Goal: Information Seeking & Learning: Learn about a topic

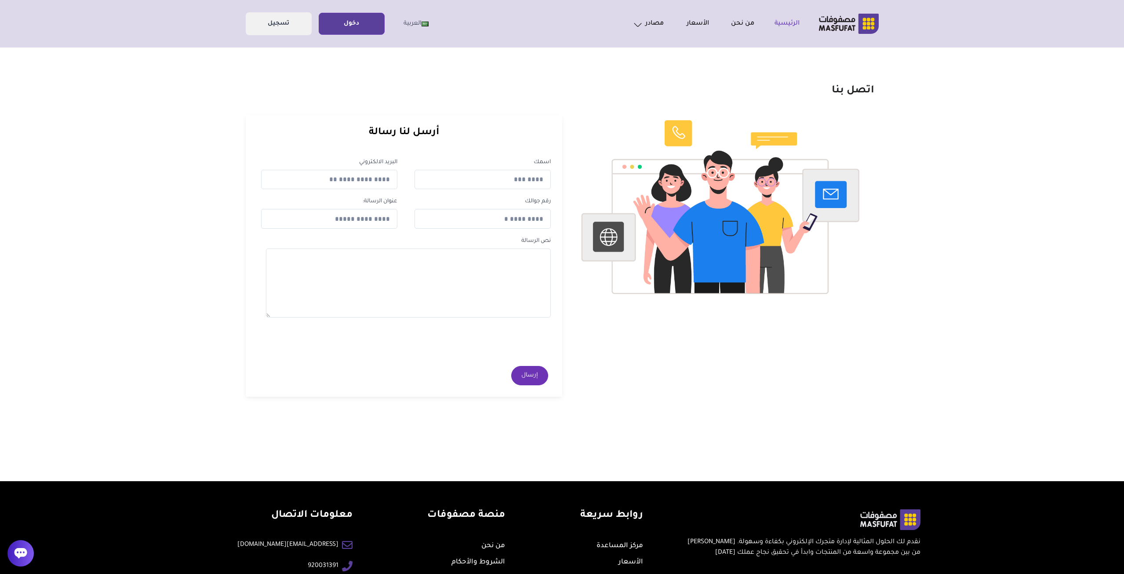
click at [786, 27] on link "الرئيسية" at bounding box center [776, 23] width 45 height 11
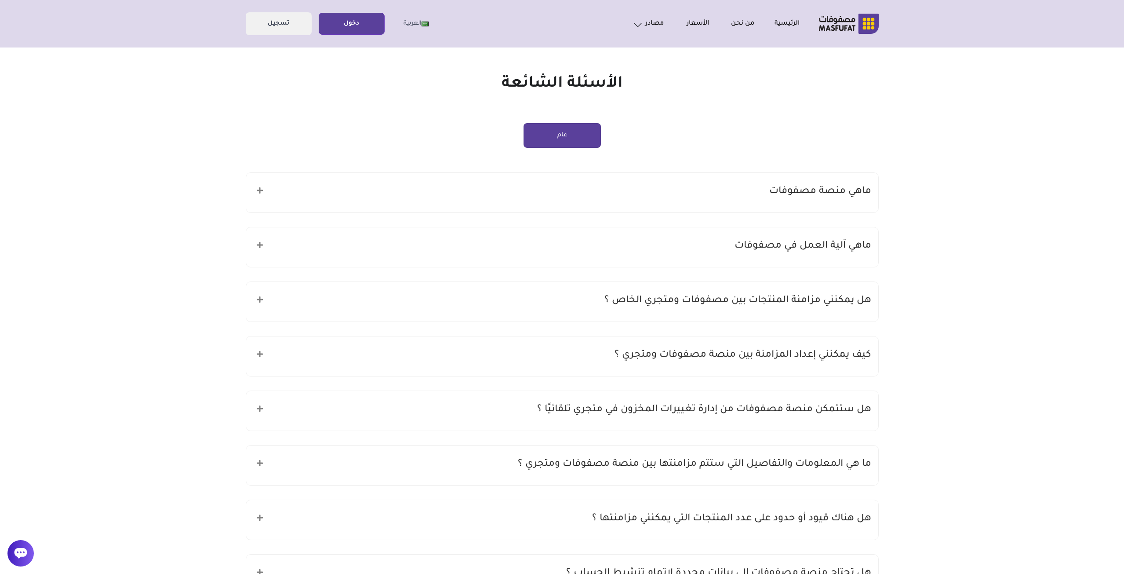
click at [601, 306] on div "هل يمكنني مزامنة المنتجات بين مصفوفات ومتجري الخاص ؟" at bounding box center [562, 302] width 632 height 40
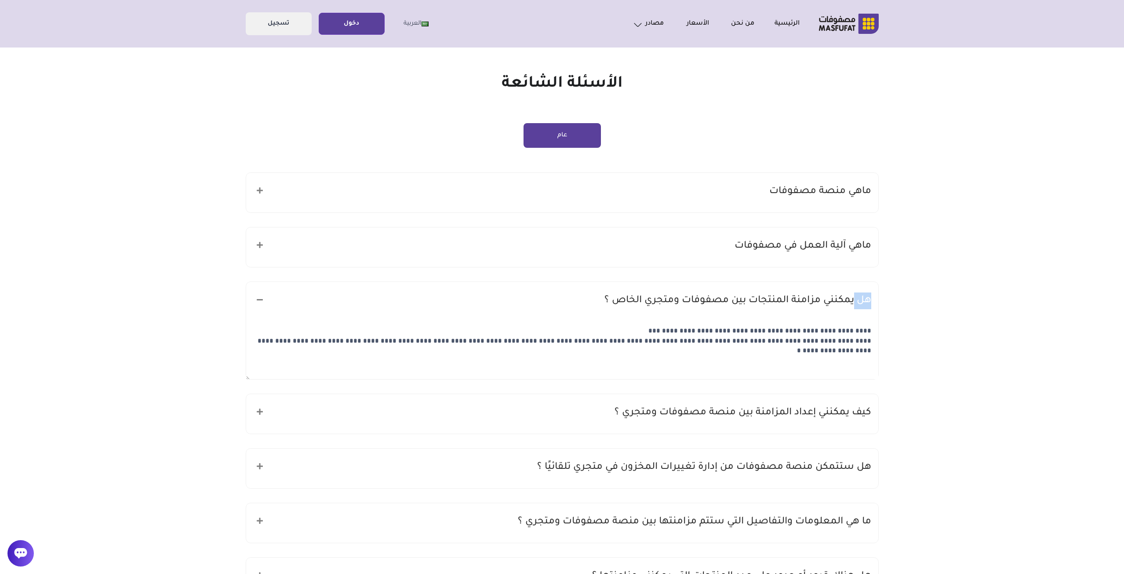
click at [601, 306] on div "هل يمكنني مزامنة المنتجات بين مصفوفات ومتجري الخاص ؟" at bounding box center [562, 302] width 632 height 40
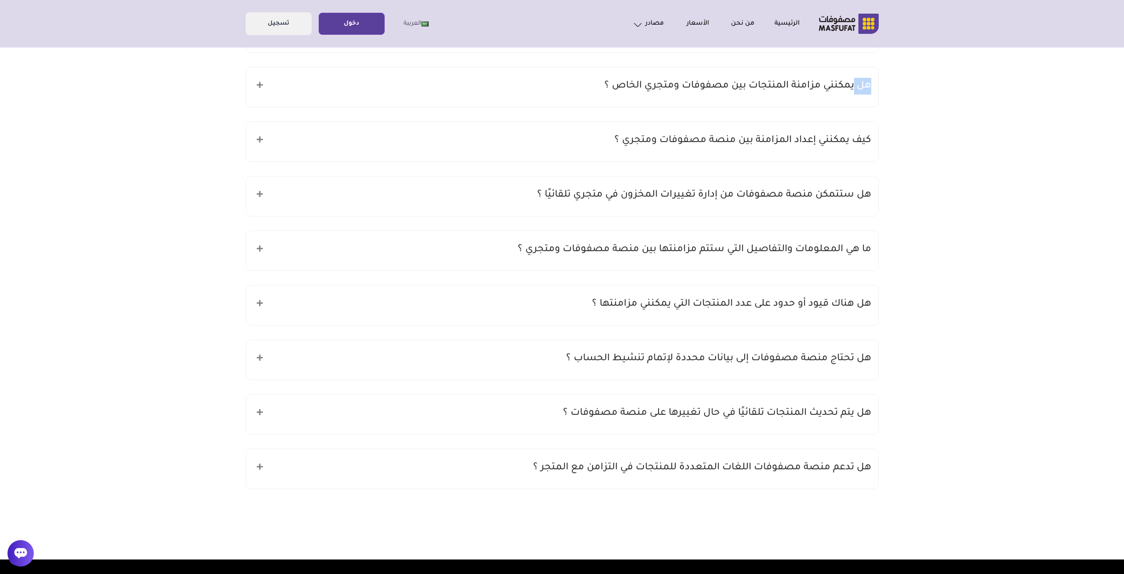
scroll to position [220, 0]
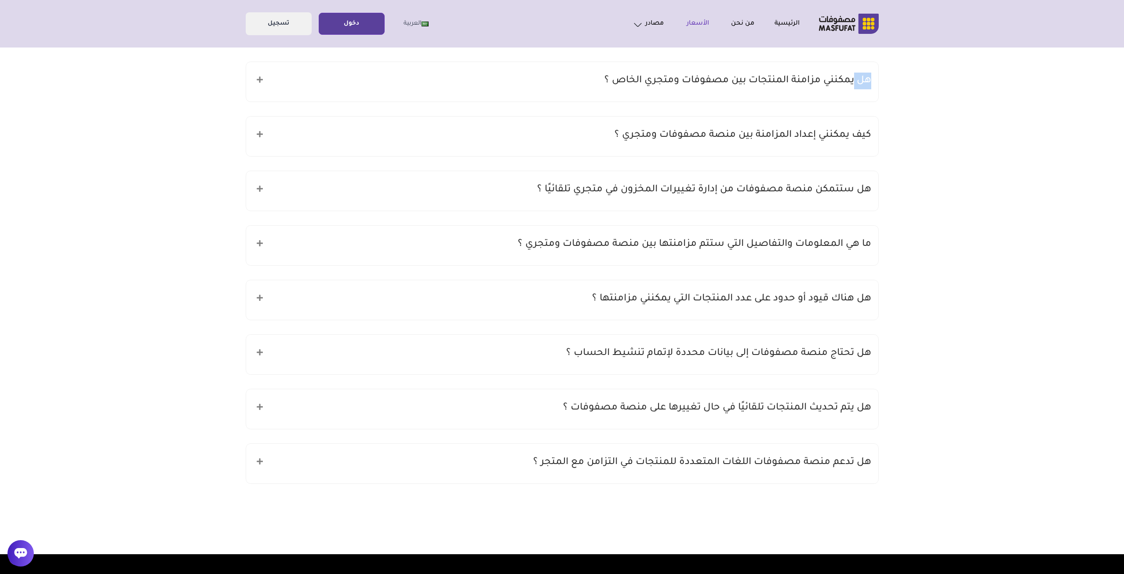
click at [704, 22] on link "الأسعار" at bounding box center [686, 23] width 45 height 11
